Goal: Information Seeking & Learning: Find specific fact

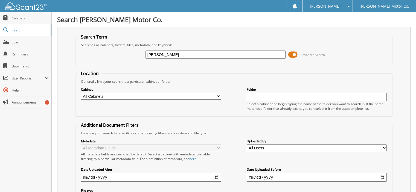
type input "[PERSON_NAME]"
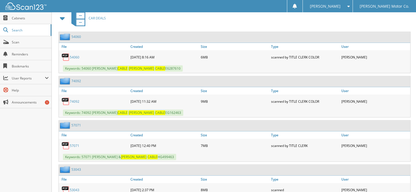
scroll to position [269, 0]
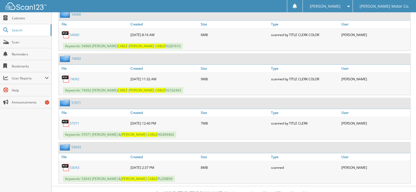
click at [77, 165] on link "53043" at bounding box center [75, 167] width 10 height 5
